Goal: Task Accomplishment & Management: Complete application form

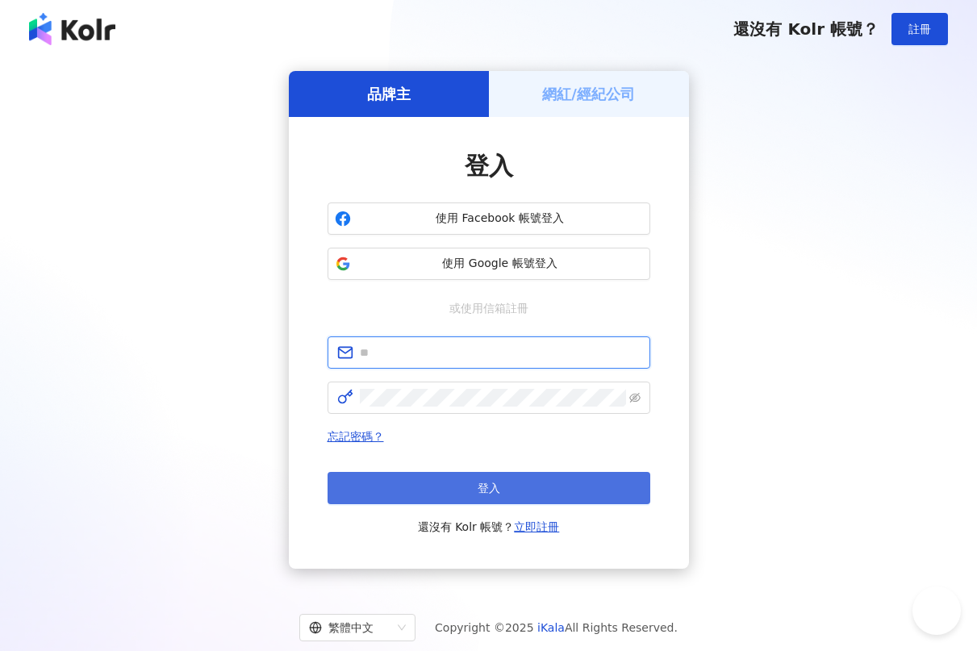
type input "**********"
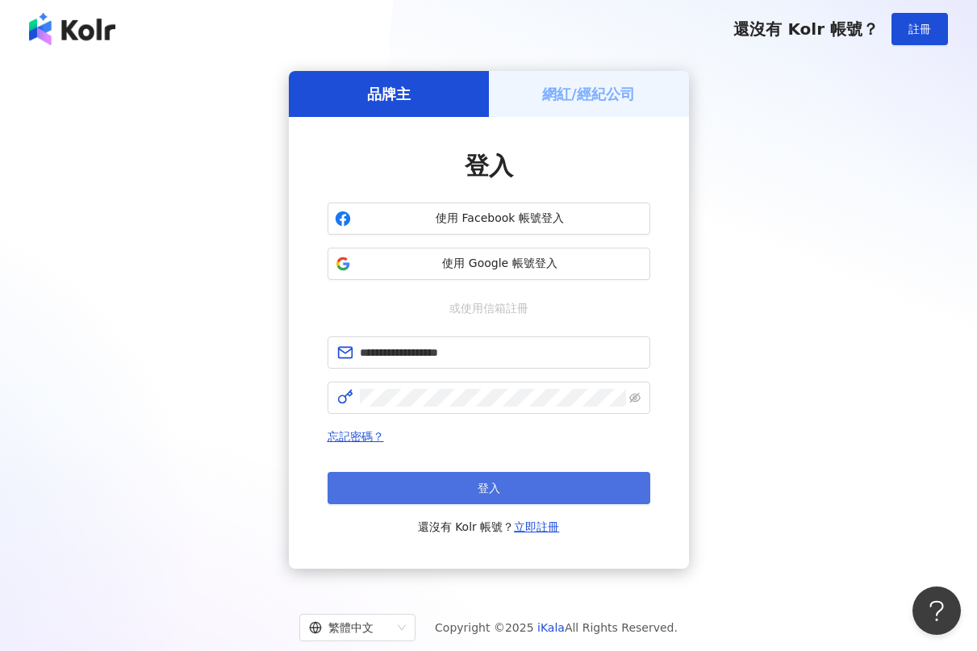
click at [445, 484] on button "登入" at bounding box center [489, 488] width 323 height 32
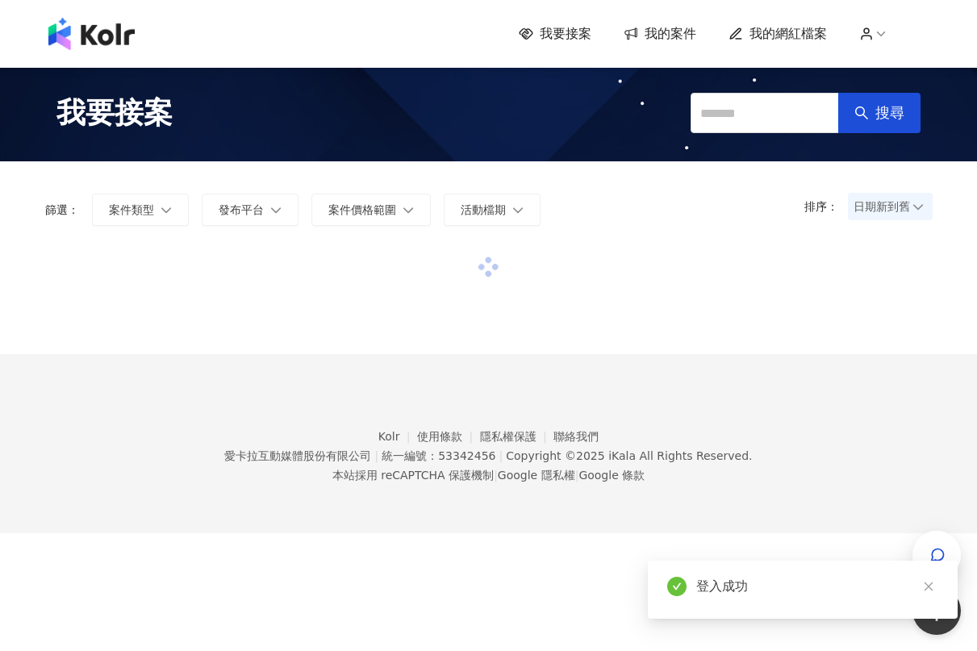
click at [809, 36] on span "我的網紅檔案" at bounding box center [788, 34] width 77 height 18
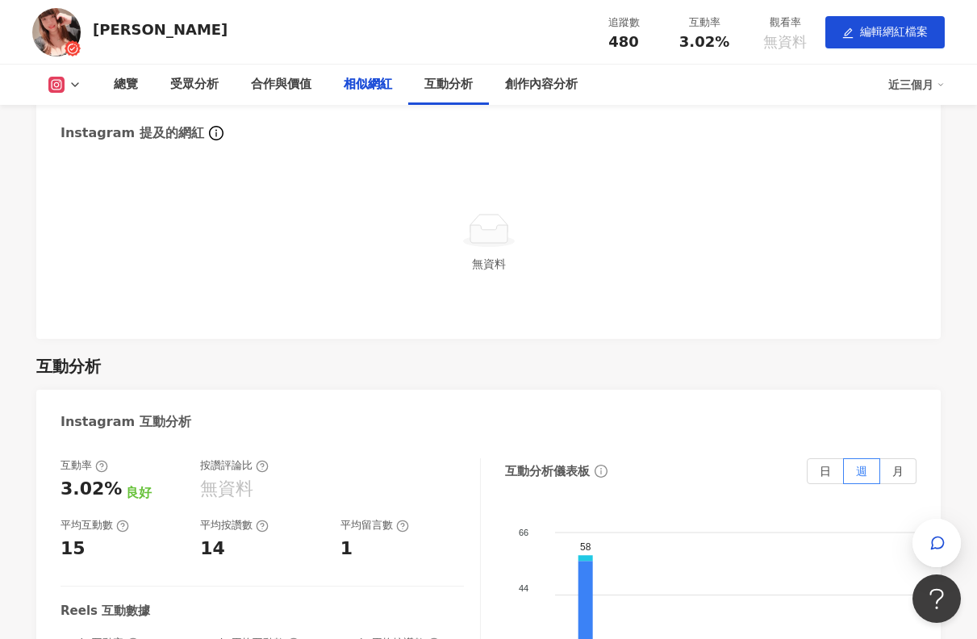
scroll to position [2098, 0]
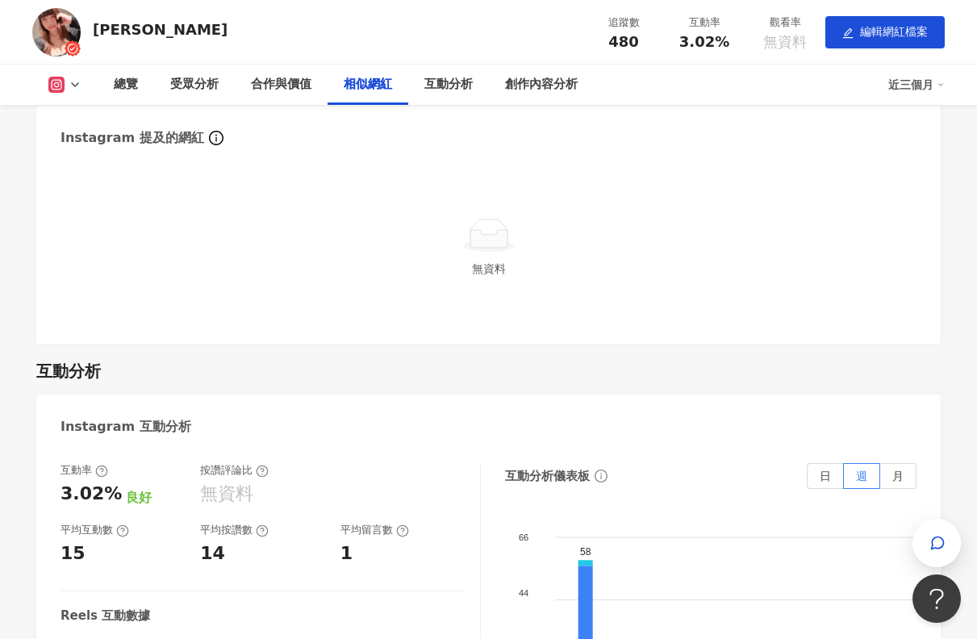
click at [82, 86] on button at bounding box center [64, 85] width 65 height 16
click at [79, 141] on button "Facebook" at bounding box center [90, 151] width 97 height 23
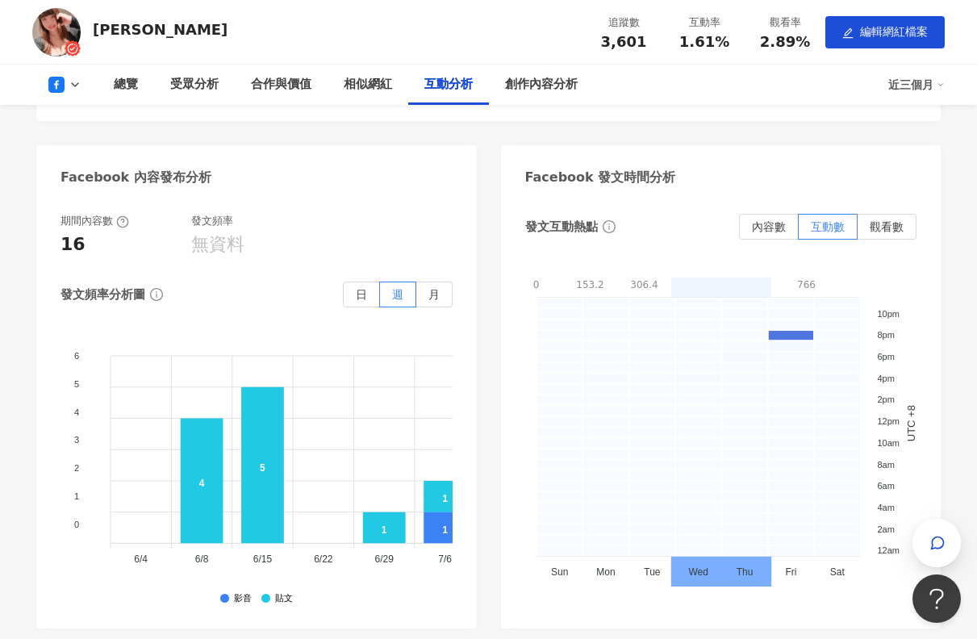
scroll to position [3018, 0]
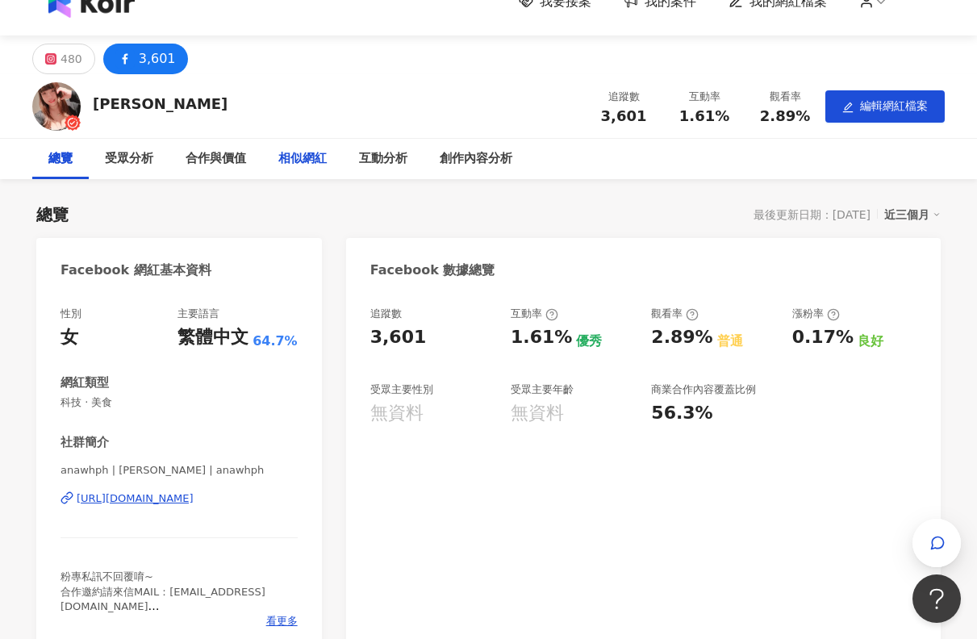
click at [302, 157] on div "相似網紅" at bounding box center [302, 158] width 48 height 19
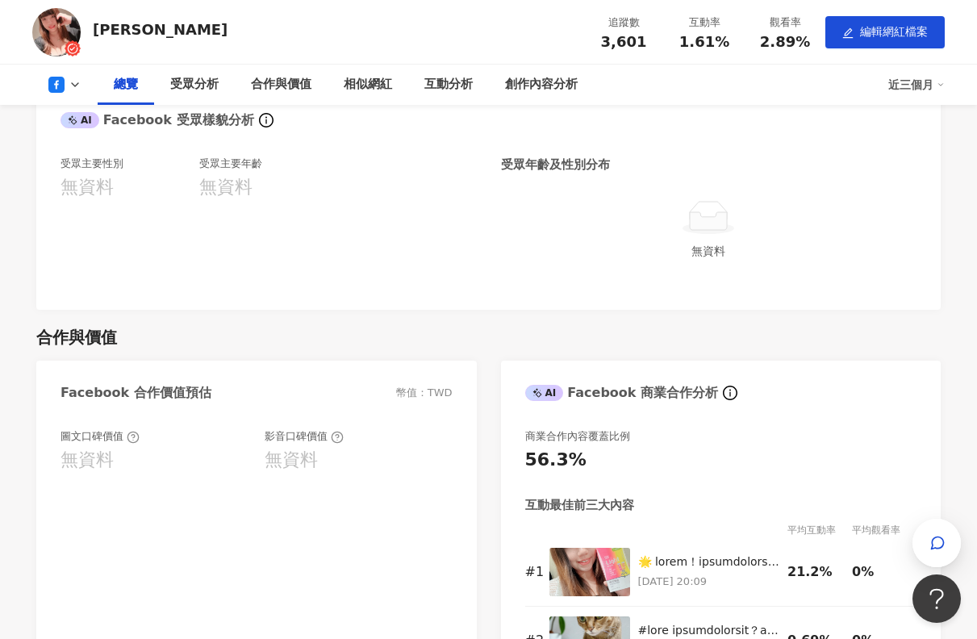
scroll to position [1013, 0]
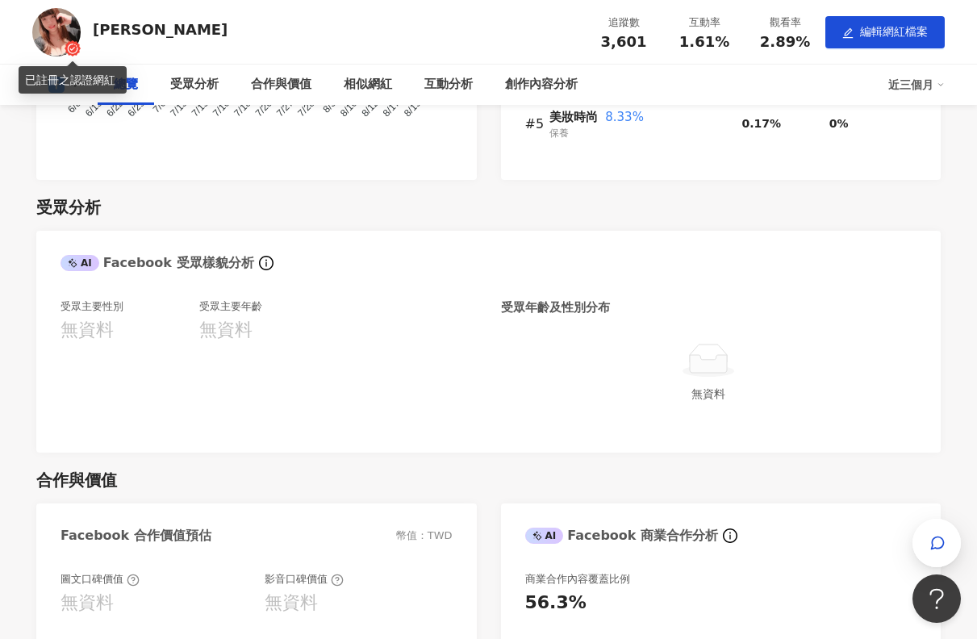
click at [69, 40] on icon at bounding box center [73, 48] width 16 height 16
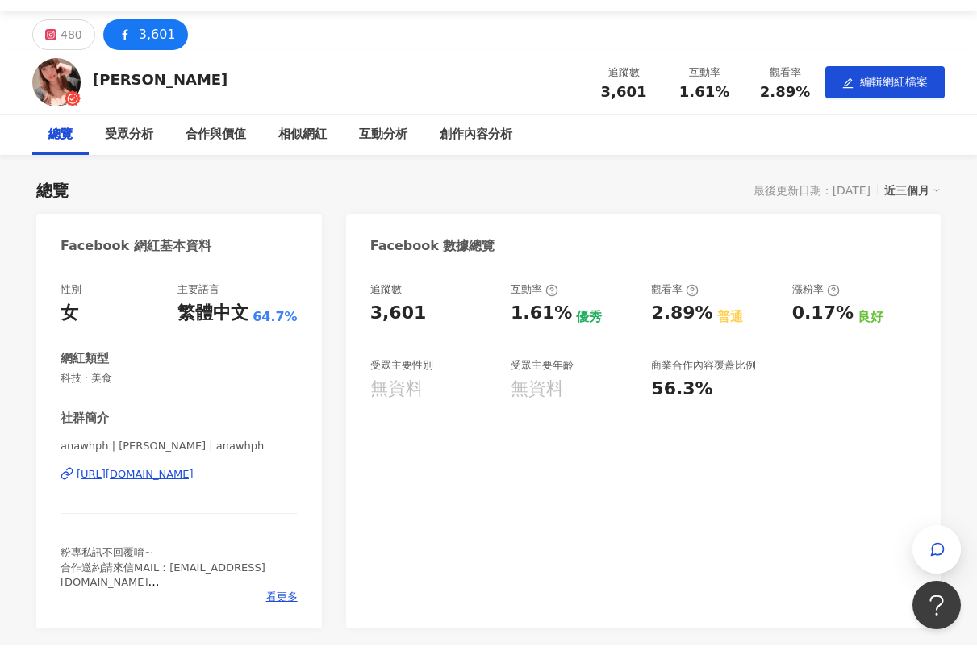
scroll to position [0, 0]
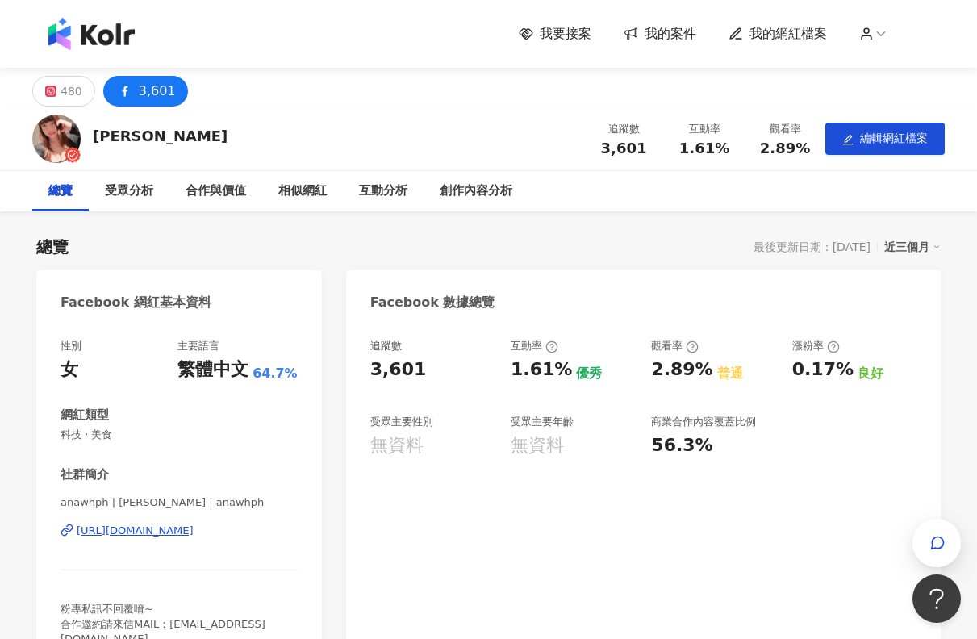
click at [82, 35] on img at bounding box center [91, 34] width 86 height 32
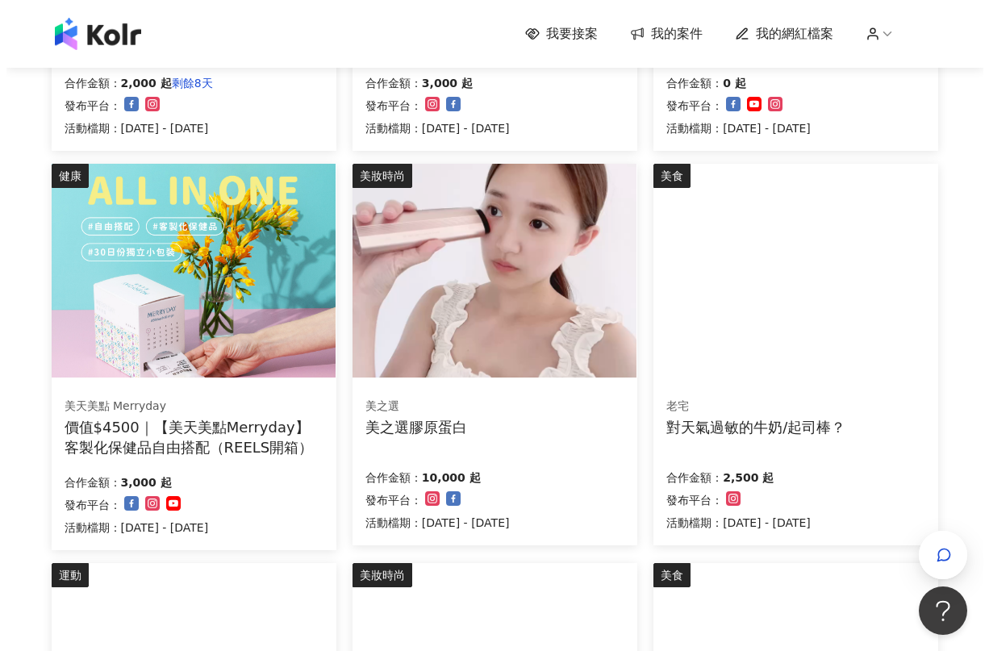
scroll to position [484, 0]
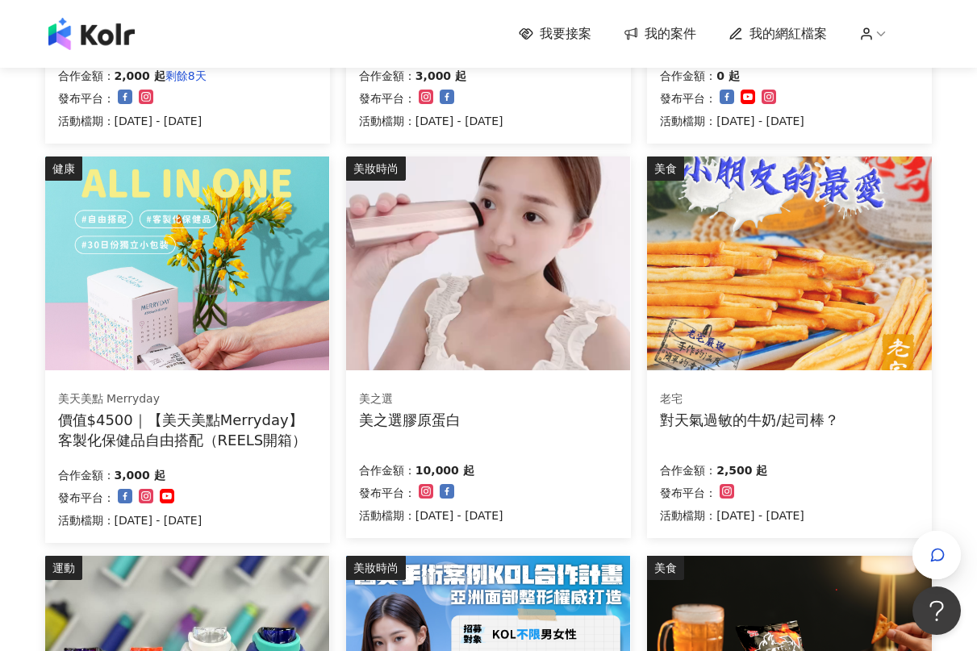
click at [713, 424] on div "對天氣過敏的牛奶/起司棒？" at bounding box center [749, 420] width 179 height 20
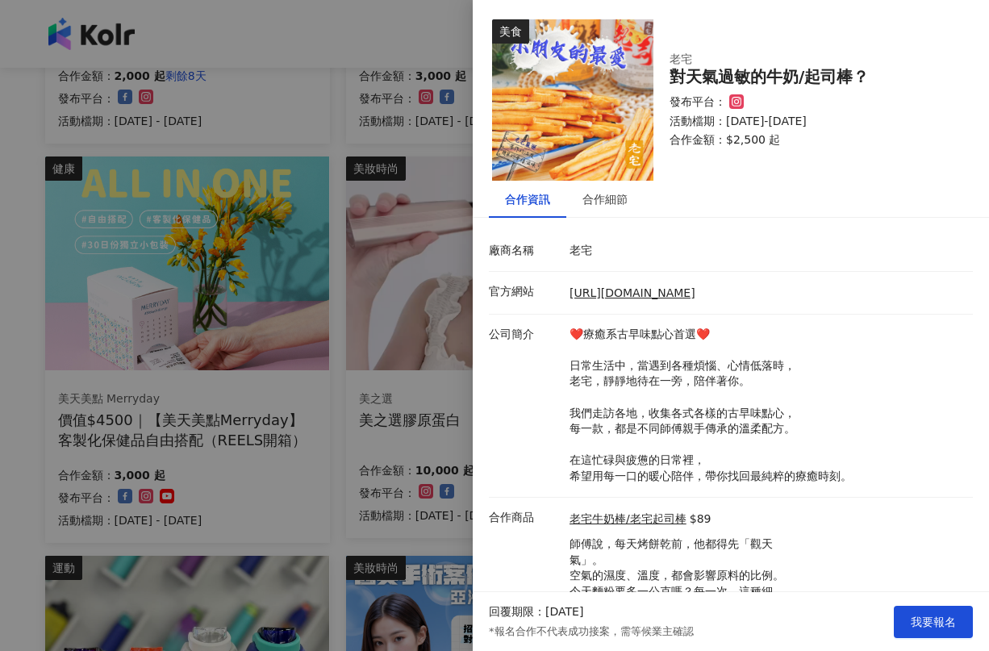
scroll to position [92, 0]
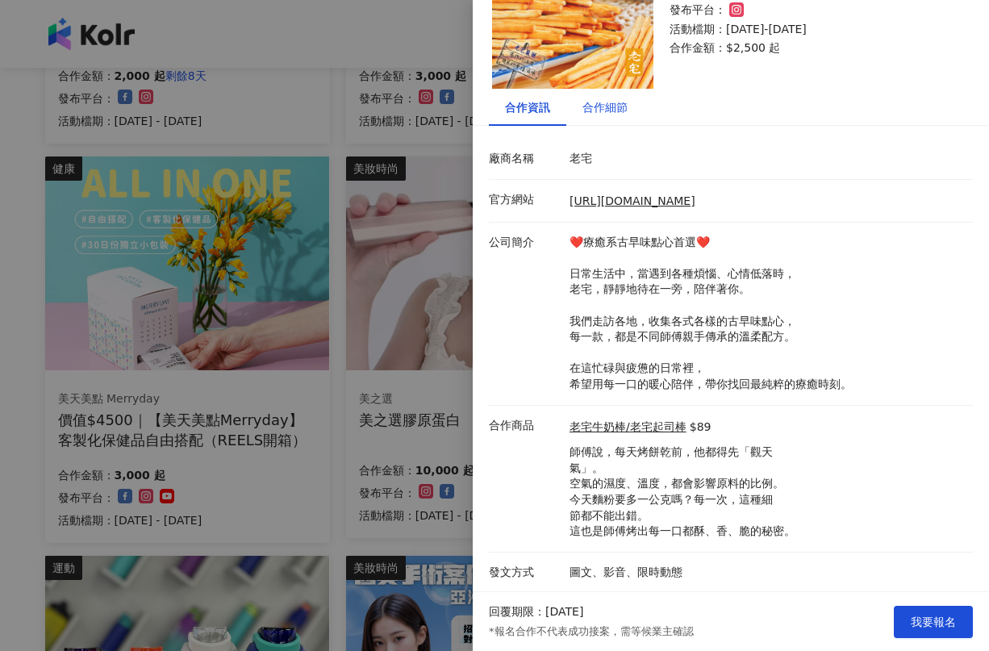
click at [608, 108] on div "合作細節" at bounding box center [605, 107] width 45 height 18
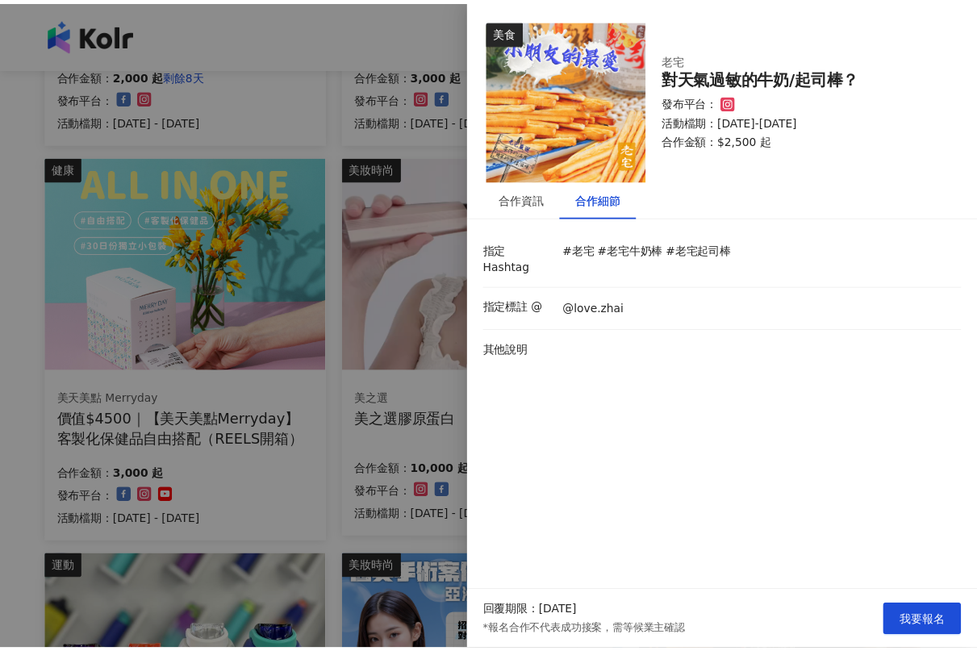
scroll to position [0, 0]
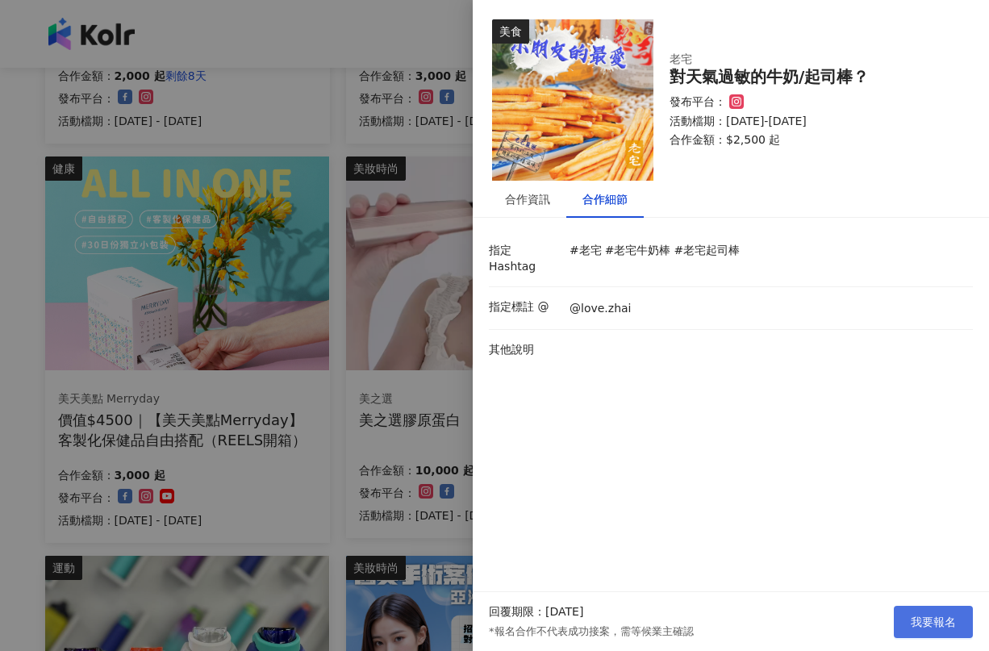
click at [912, 623] on span "我要報名" at bounding box center [933, 622] width 45 height 13
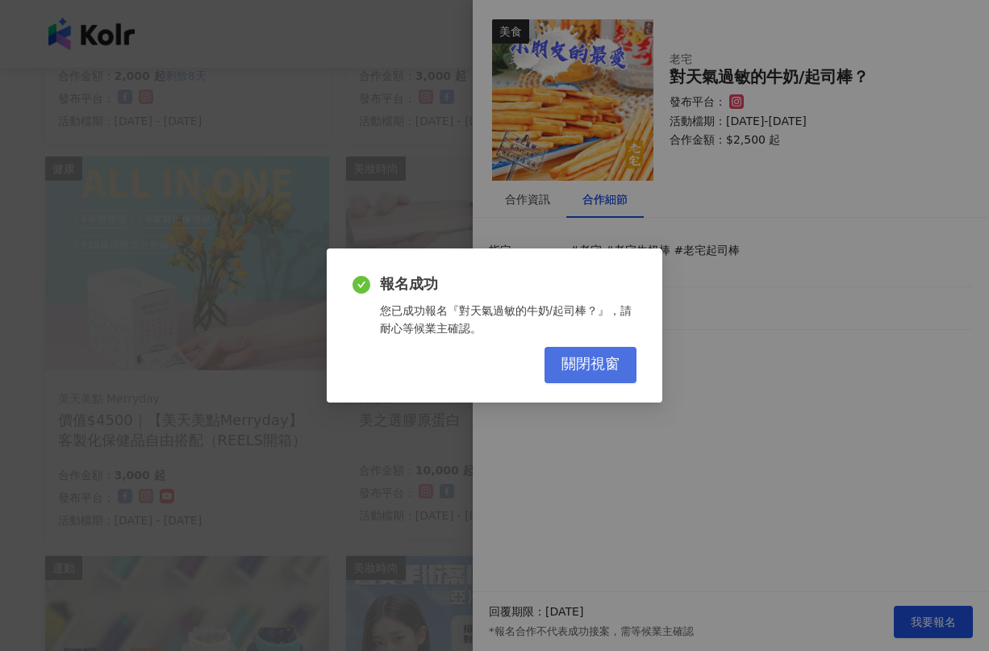
click at [571, 362] on span "關閉視窗" at bounding box center [591, 365] width 58 height 18
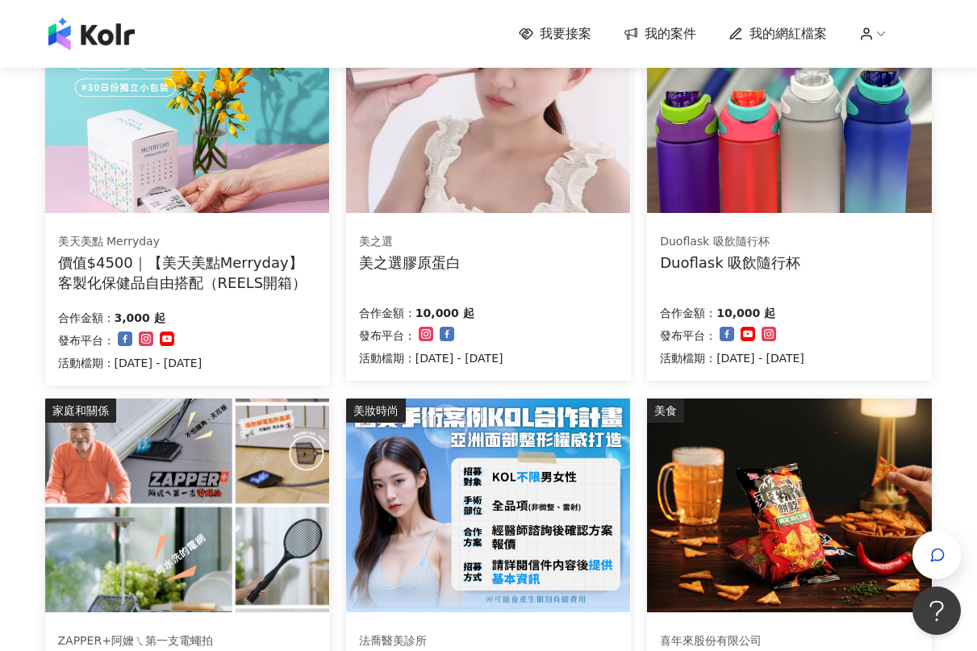
scroll to position [484, 0]
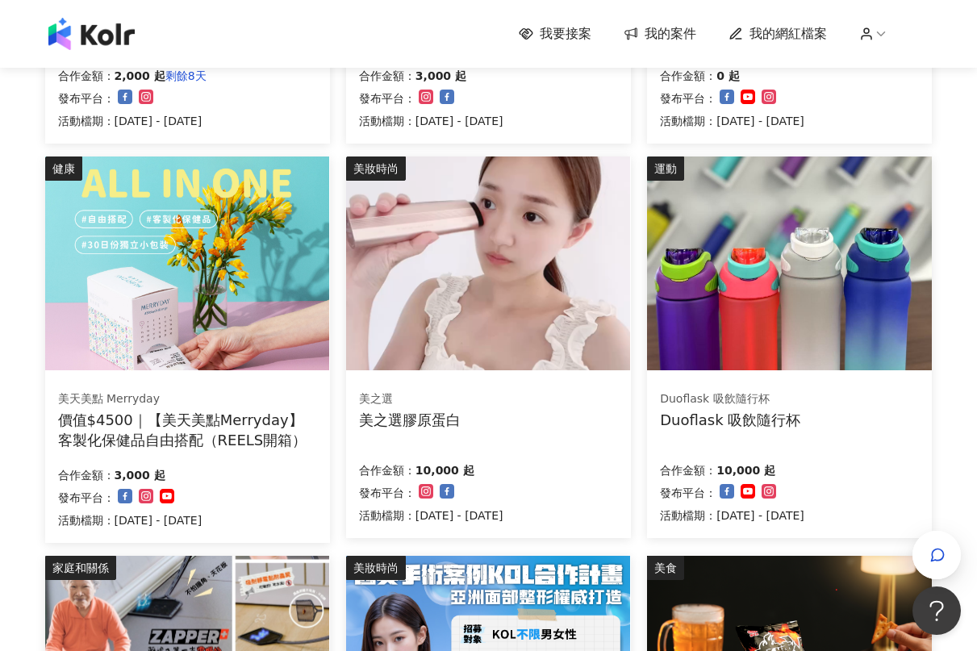
click at [724, 423] on div "Duoflask 吸飲隨行杯" at bounding box center [730, 420] width 140 height 20
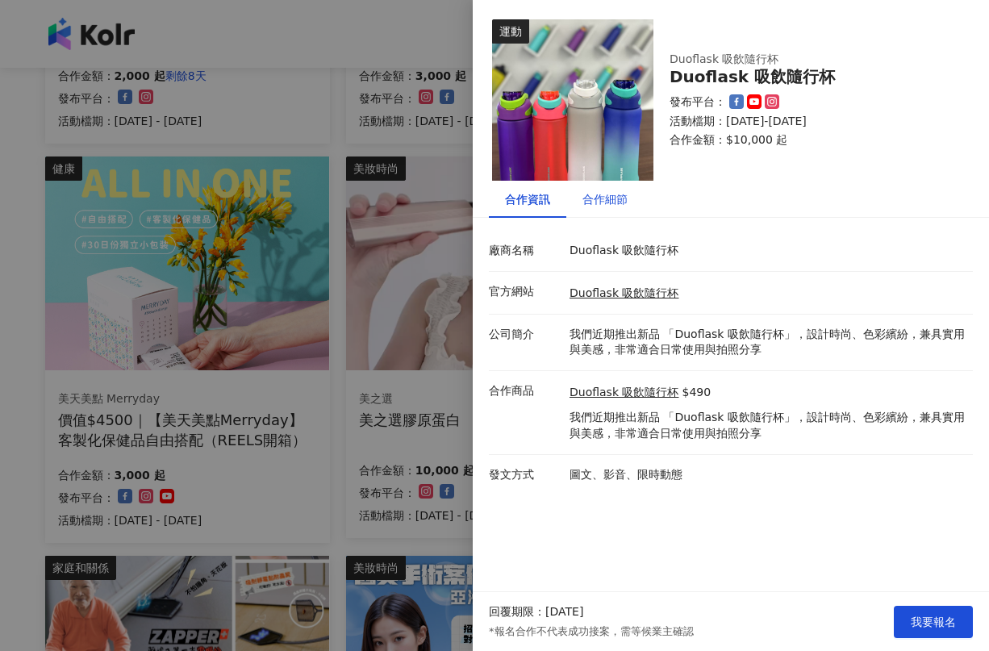
click at [609, 204] on div "合作細節" at bounding box center [605, 199] width 45 height 18
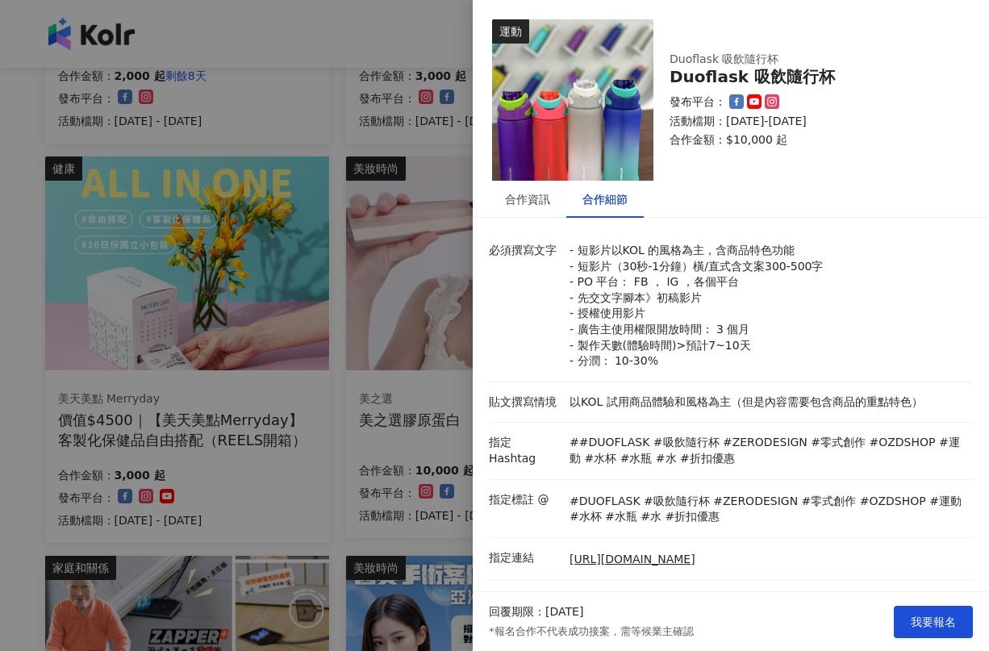
click at [448, 247] on div at bounding box center [494, 325] width 989 height 651
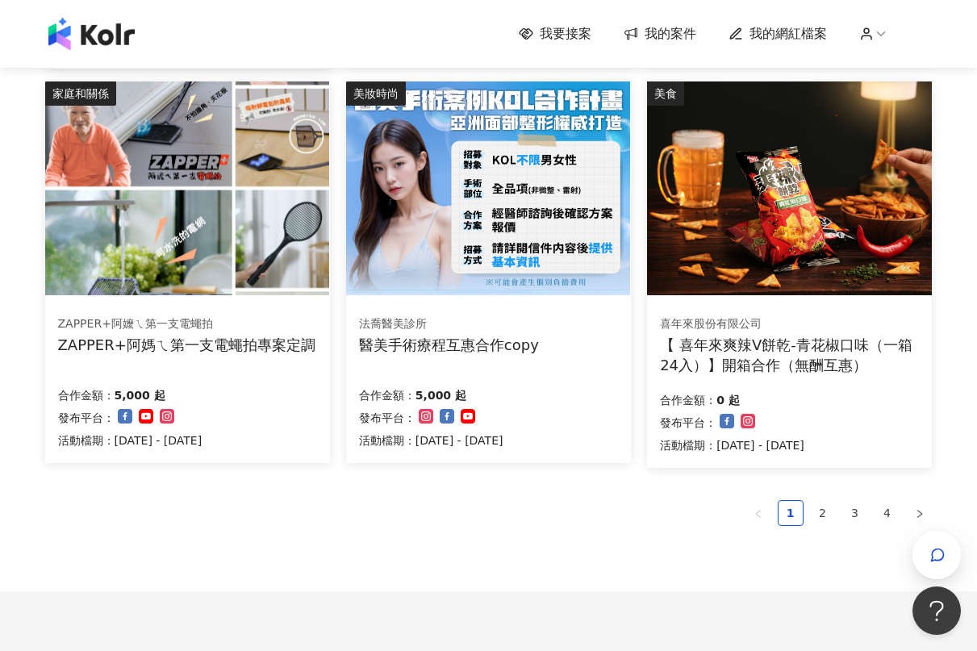
scroll to position [968, 0]
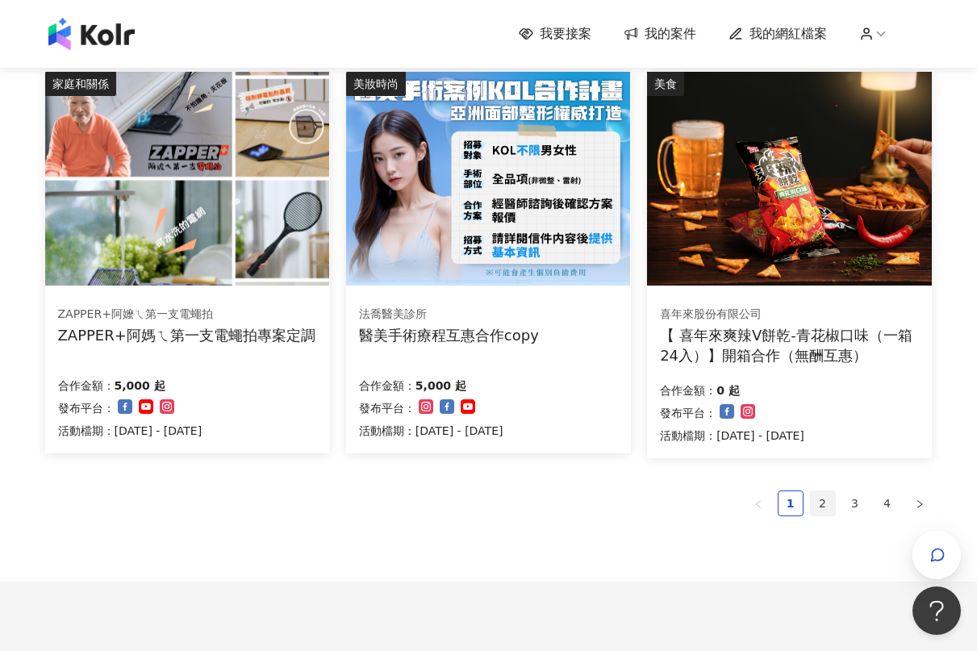
click at [828, 510] on link "2" at bounding box center [823, 503] width 24 height 24
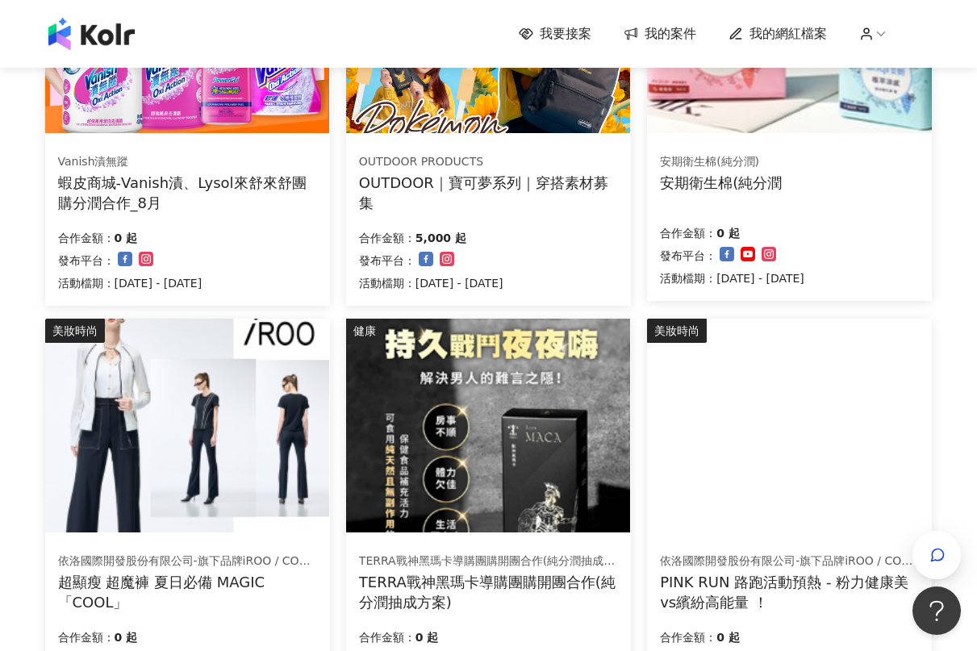
scroll to position [1083, 0]
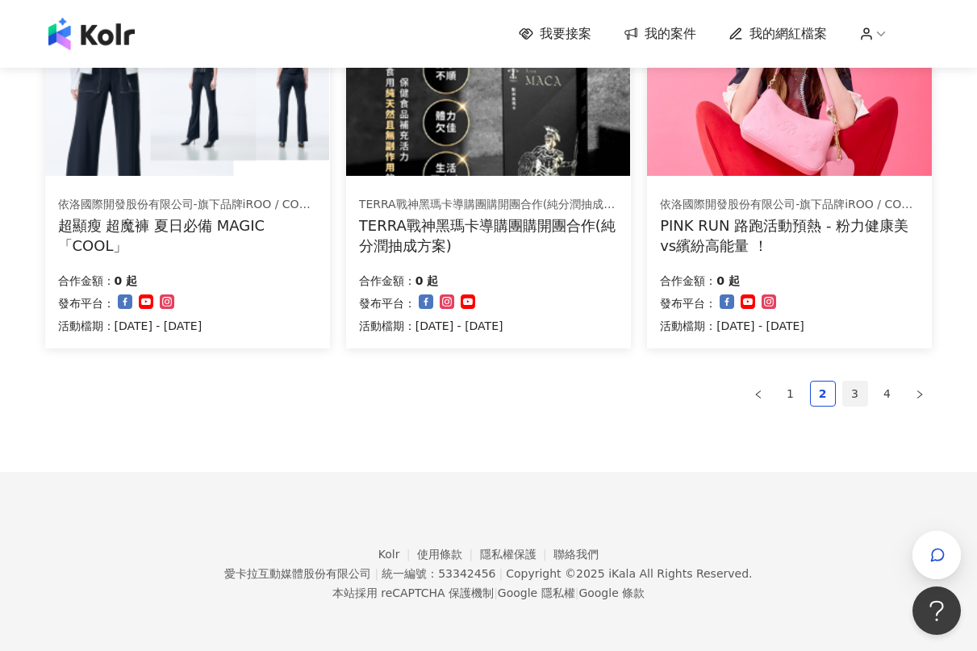
click at [850, 390] on link "3" at bounding box center [855, 394] width 24 height 24
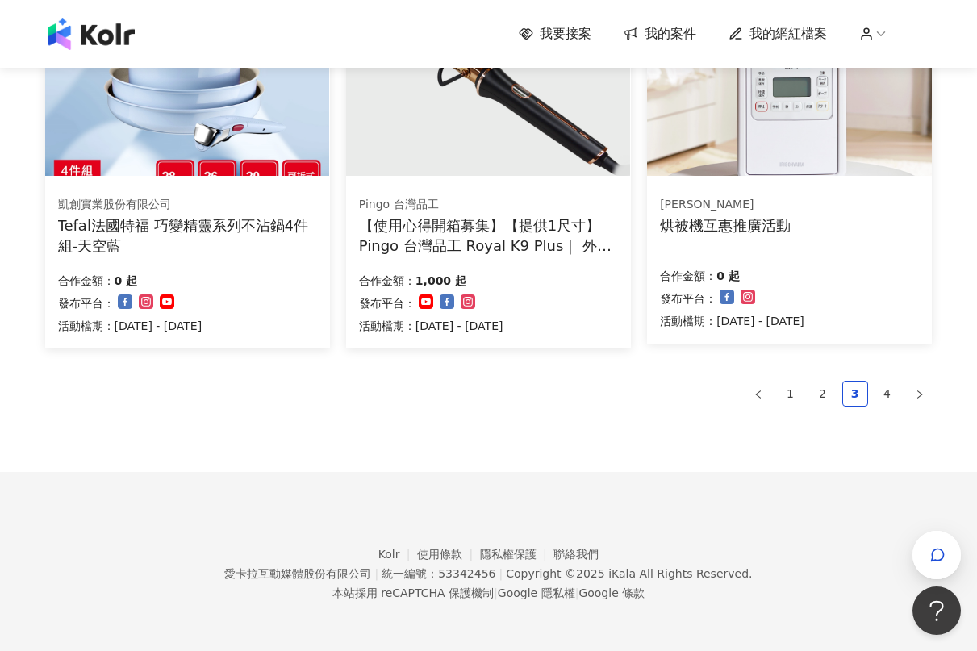
click at [97, 227] on div "Tefal法國特福 巧變精靈系列不沾鍋4件組-天空藍" at bounding box center [187, 235] width 259 height 40
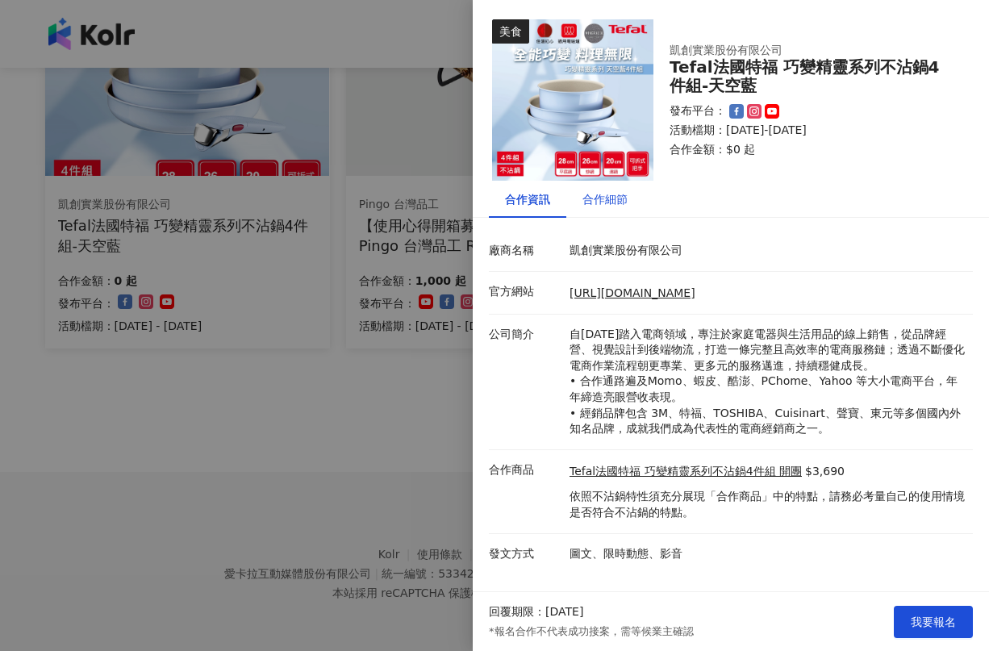
click at [608, 192] on div "合作細節" at bounding box center [605, 199] width 45 height 18
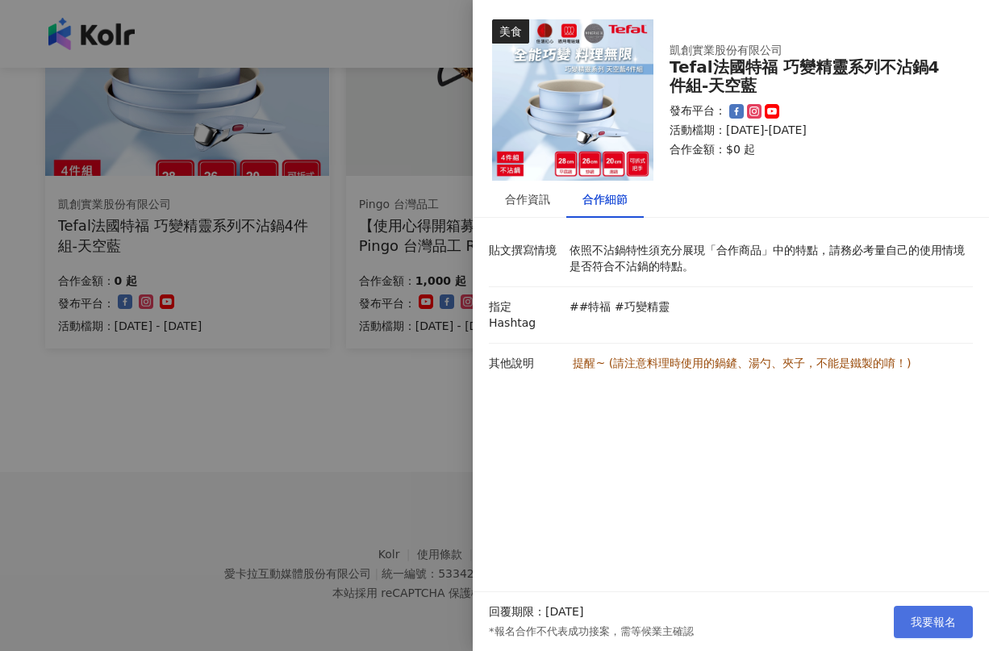
click at [930, 626] on span "我要報名" at bounding box center [933, 622] width 45 height 13
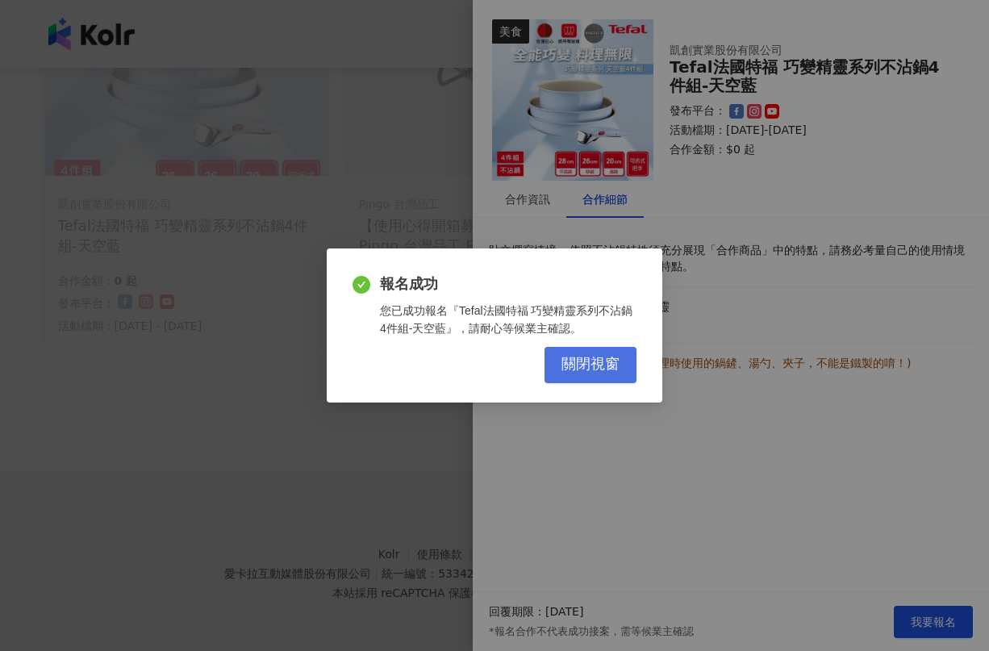
click at [589, 361] on span "關閉視窗" at bounding box center [591, 365] width 58 height 18
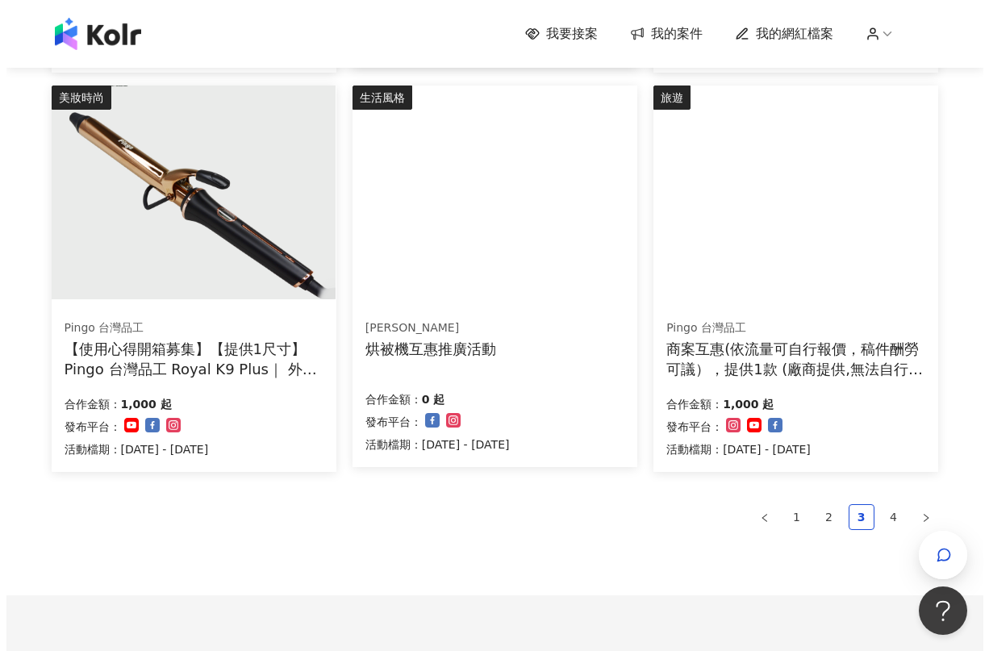
scroll to position [922, 0]
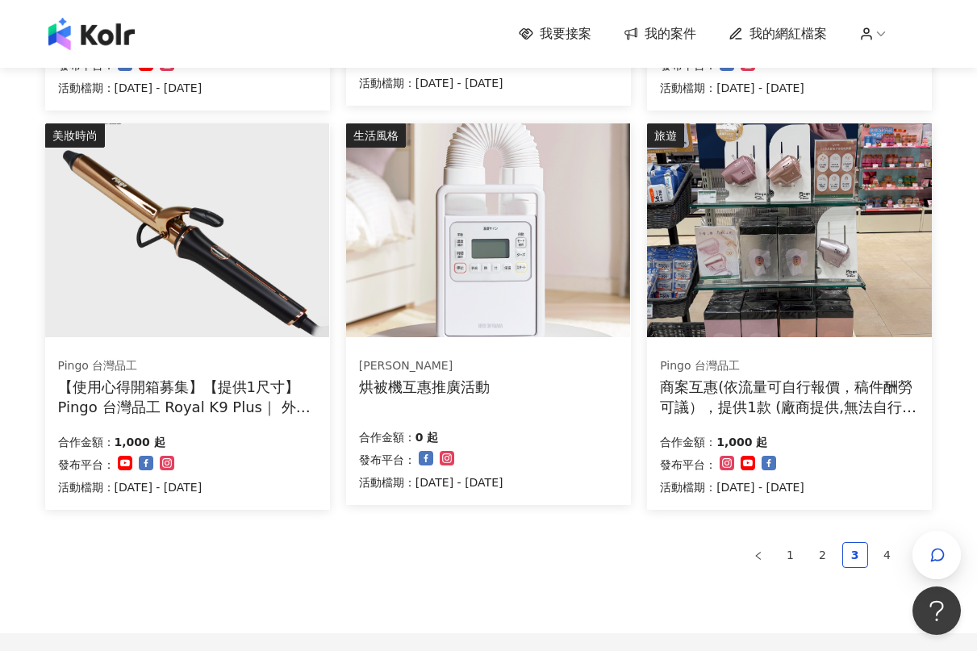
click at [824, 407] on div "商案互惠(依流量可自行報價，稿件酬勞可議），提供1款 (廠商提供,無法自行選擇顏色)" at bounding box center [789, 397] width 259 height 40
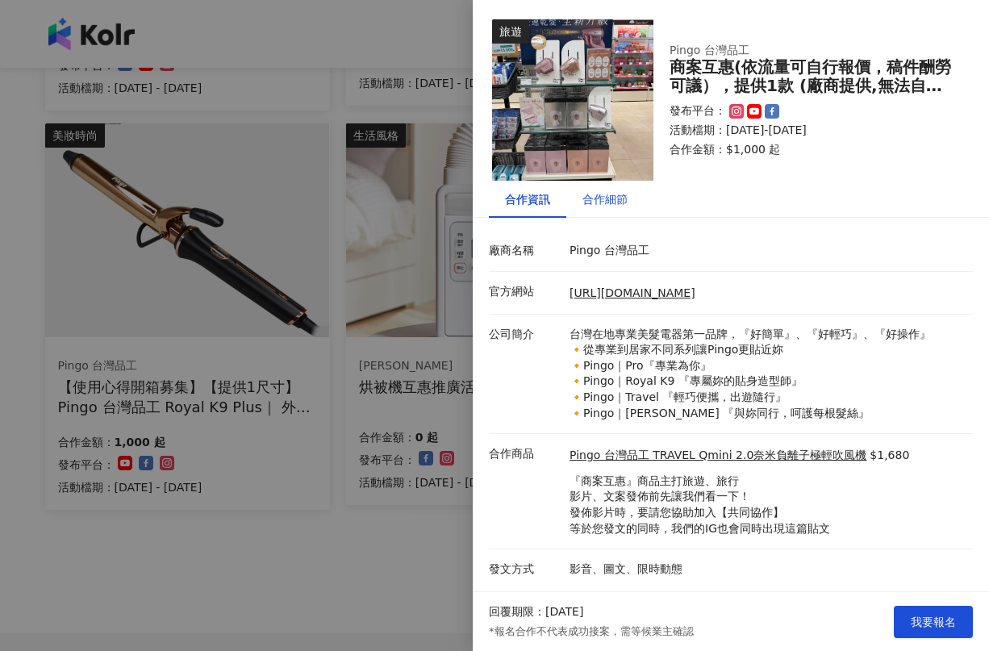
click at [621, 200] on div "合作細節" at bounding box center [605, 199] width 45 height 18
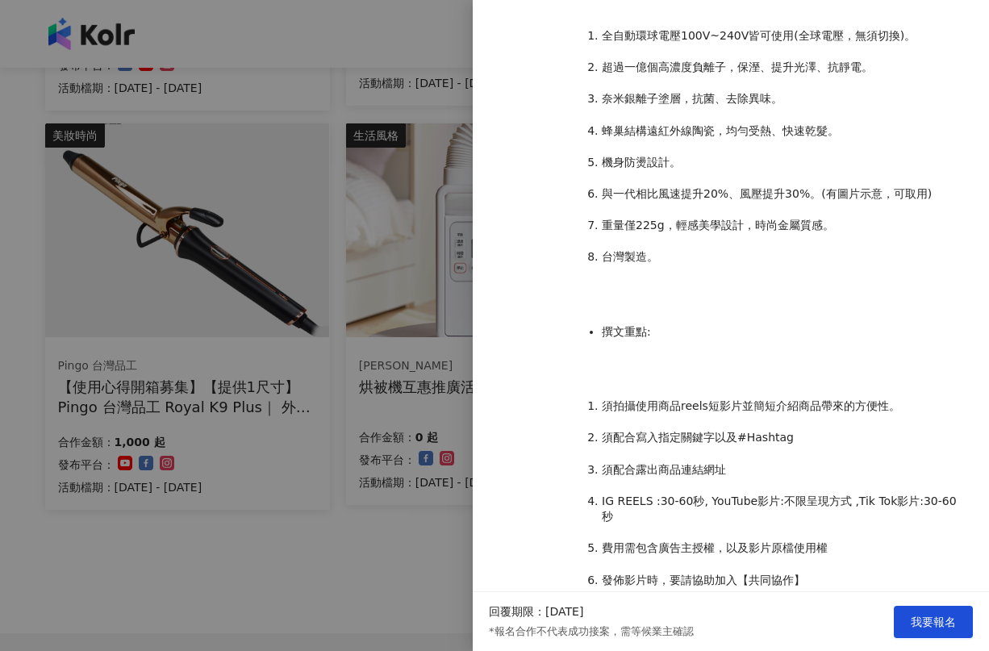
scroll to position [726, 0]
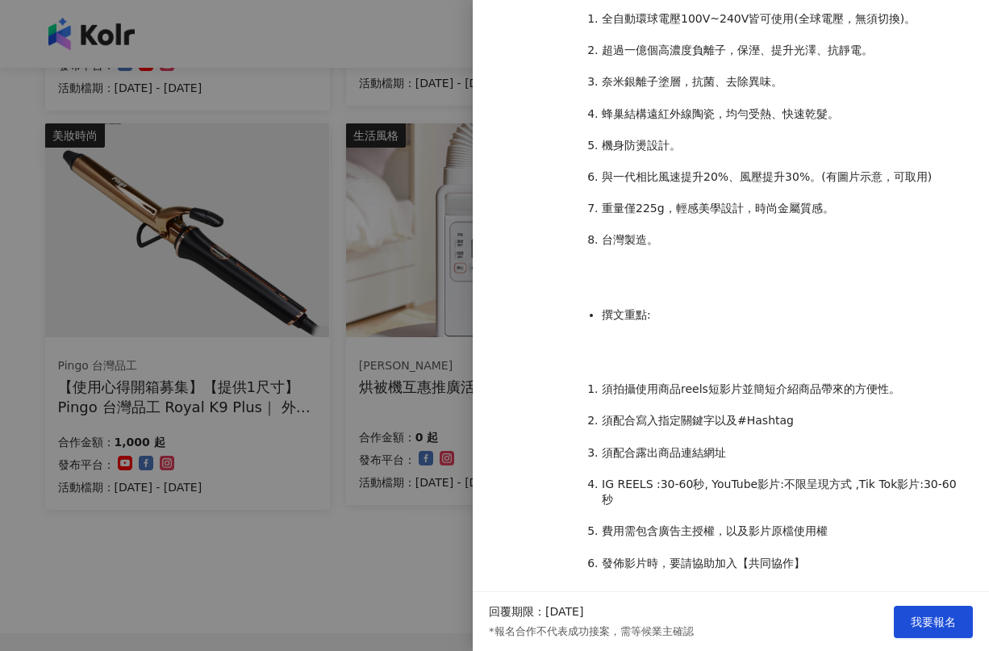
click at [443, 584] on div at bounding box center [494, 325] width 989 height 651
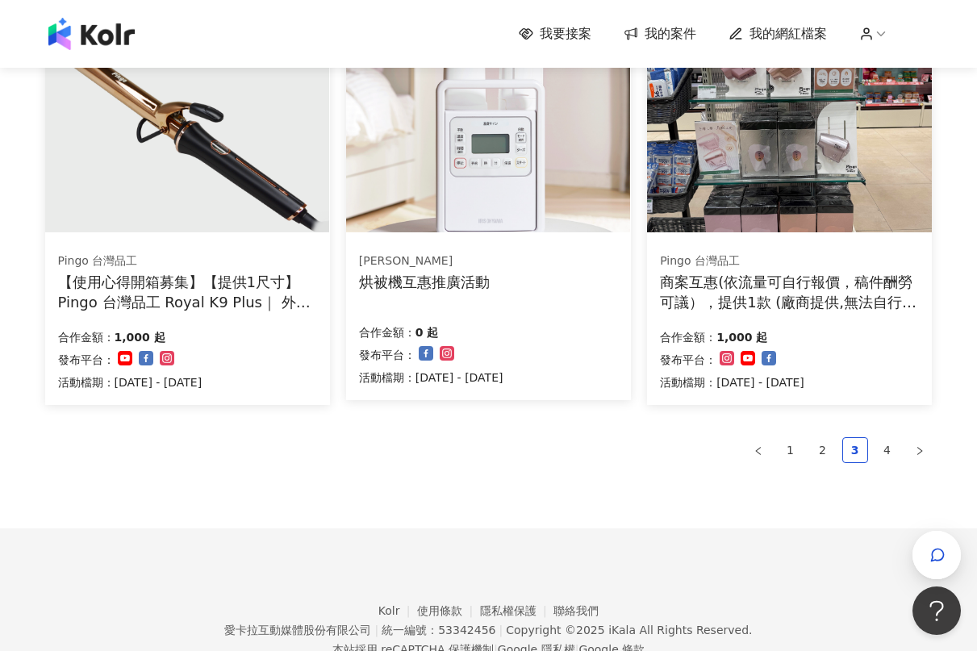
scroll to position [1083, 0]
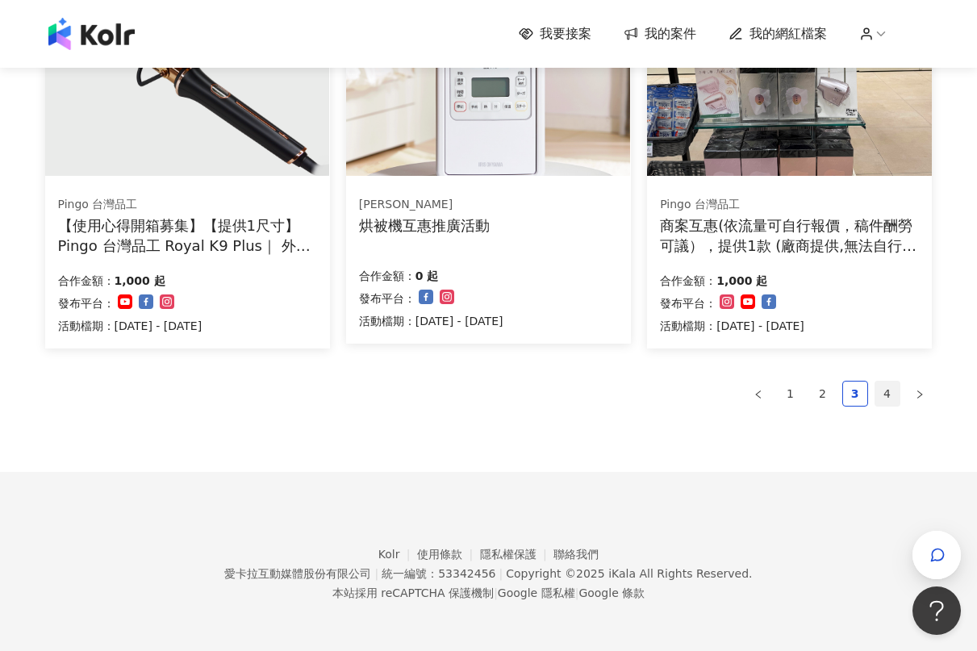
click at [892, 395] on link "4" at bounding box center [888, 394] width 24 height 24
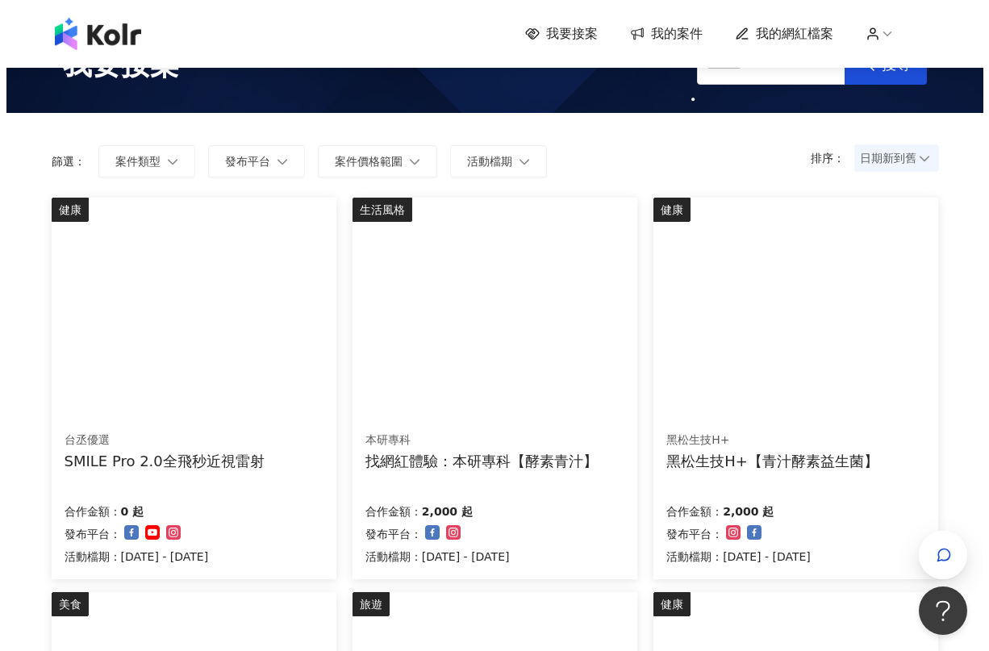
scroll to position [24, 0]
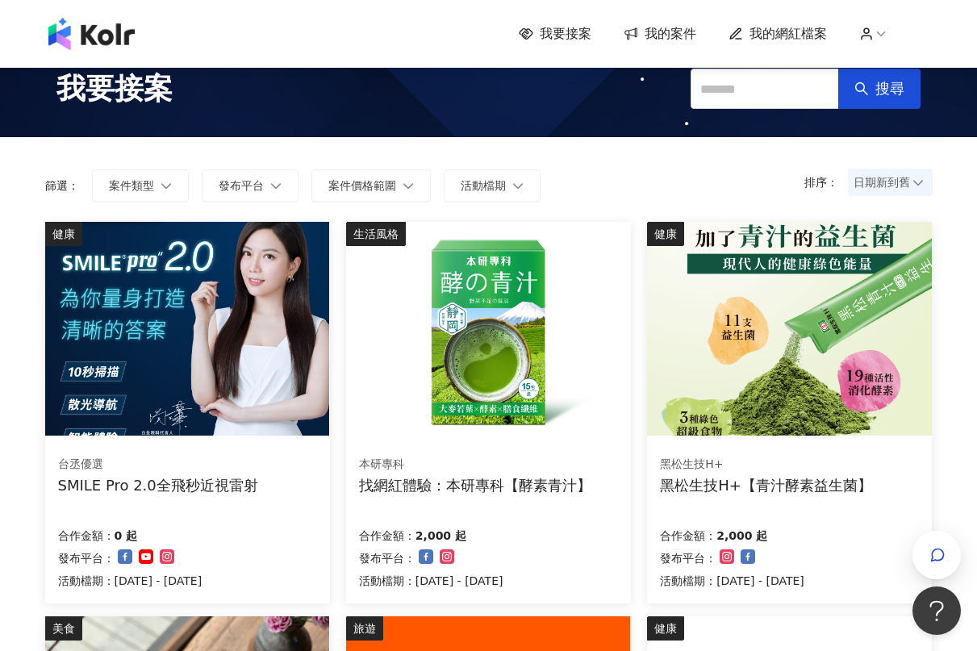
click at [182, 479] on div "SMILE Pro 2.0全飛秒近視雷射" at bounding box center [158, 485] width 200 height 20
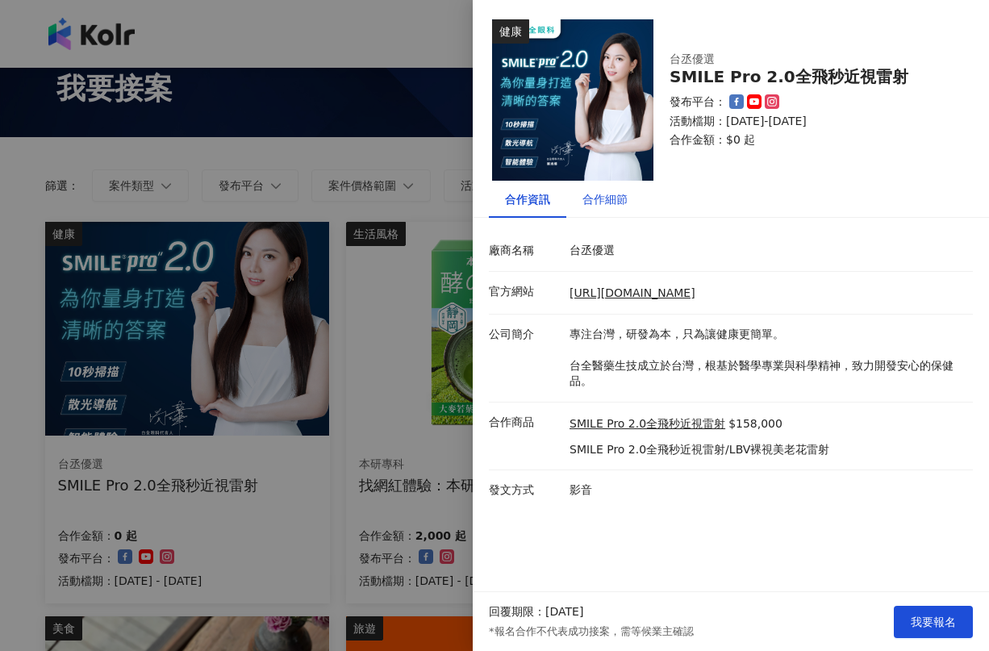
click at [601, 199] on div "合作細節" at bounding box center [605, 199] width 45 height 18
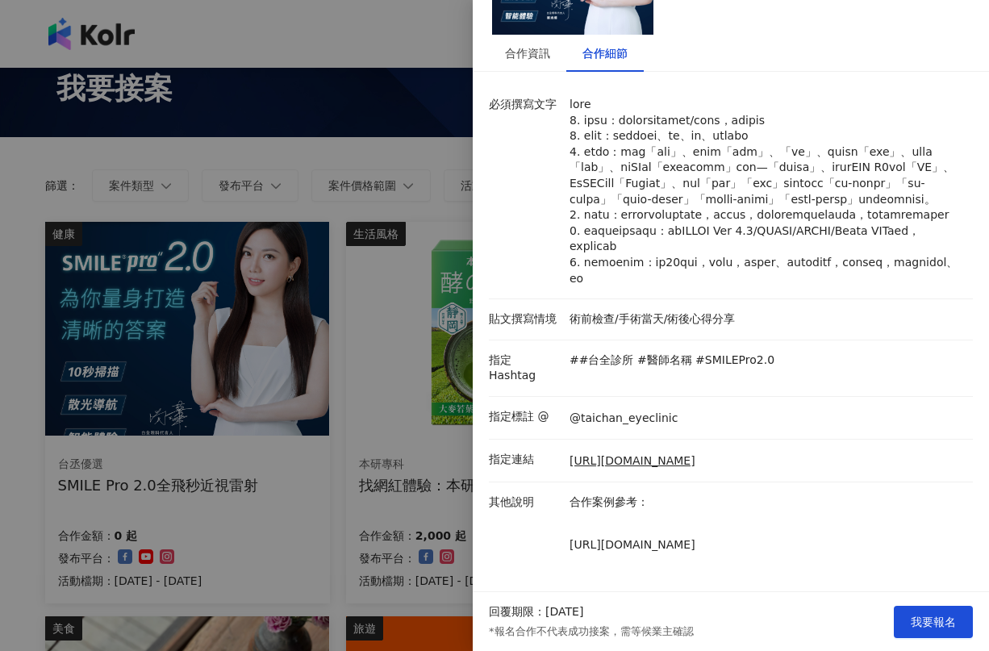
scroll to position [194, 0]
click at [940, 625] on span "我要報名" at bounding box center [933, 622] width 45 height 13
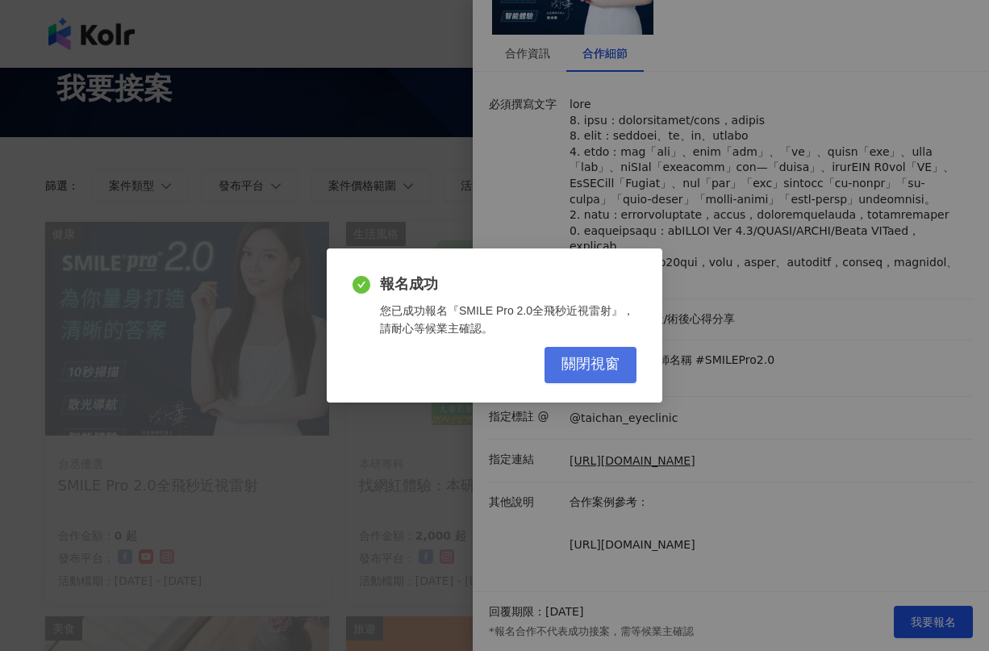
click at [585, 367] on span "關閉視窗" at bounding box center [591, 365] width 58 height 18
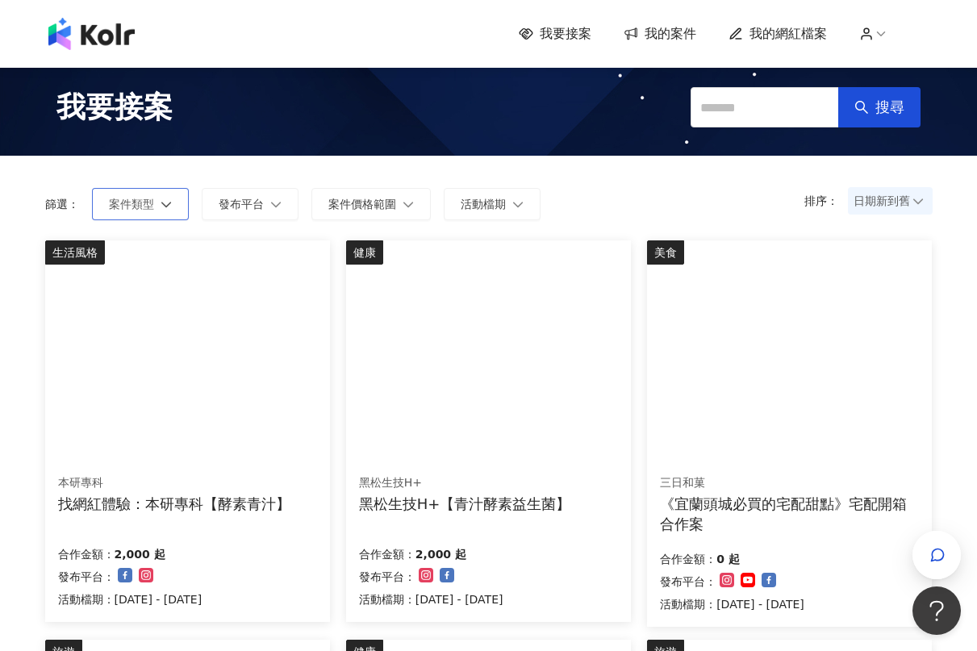
scroll to position [0, 0]
